Goal: Information Seeking & Learning: Learn about a topic

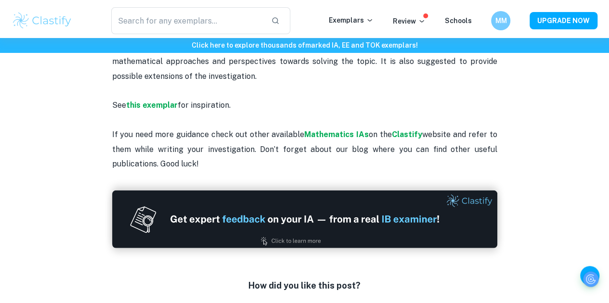
scroll to position [1053, 0]
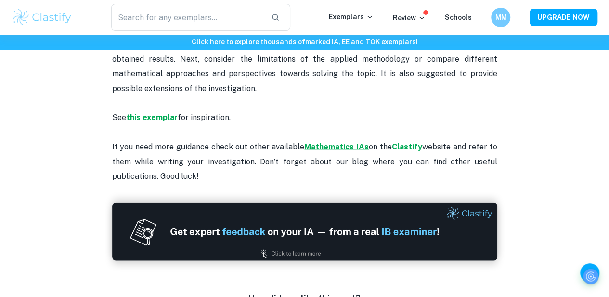
click at [359, 151] on strong "Mathematics IAs" at bounding box center [336, 146] width 65 height 9
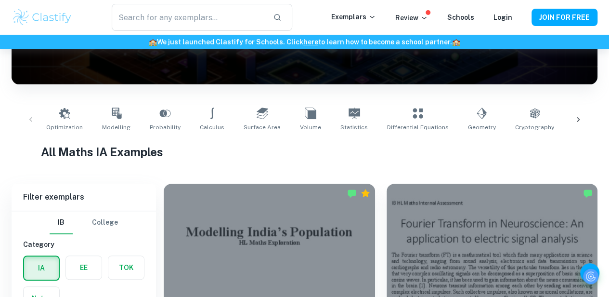
scroll to position [142, 0]
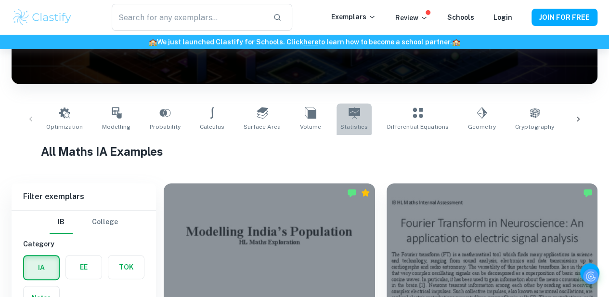
click at [337, 108] on link "Statistics" at bounding box center [354, 119] width 35 height 32
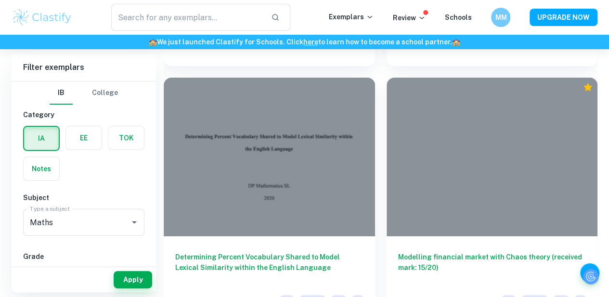
scroll to position [1846, 7]
